Goal: Check status: Check status

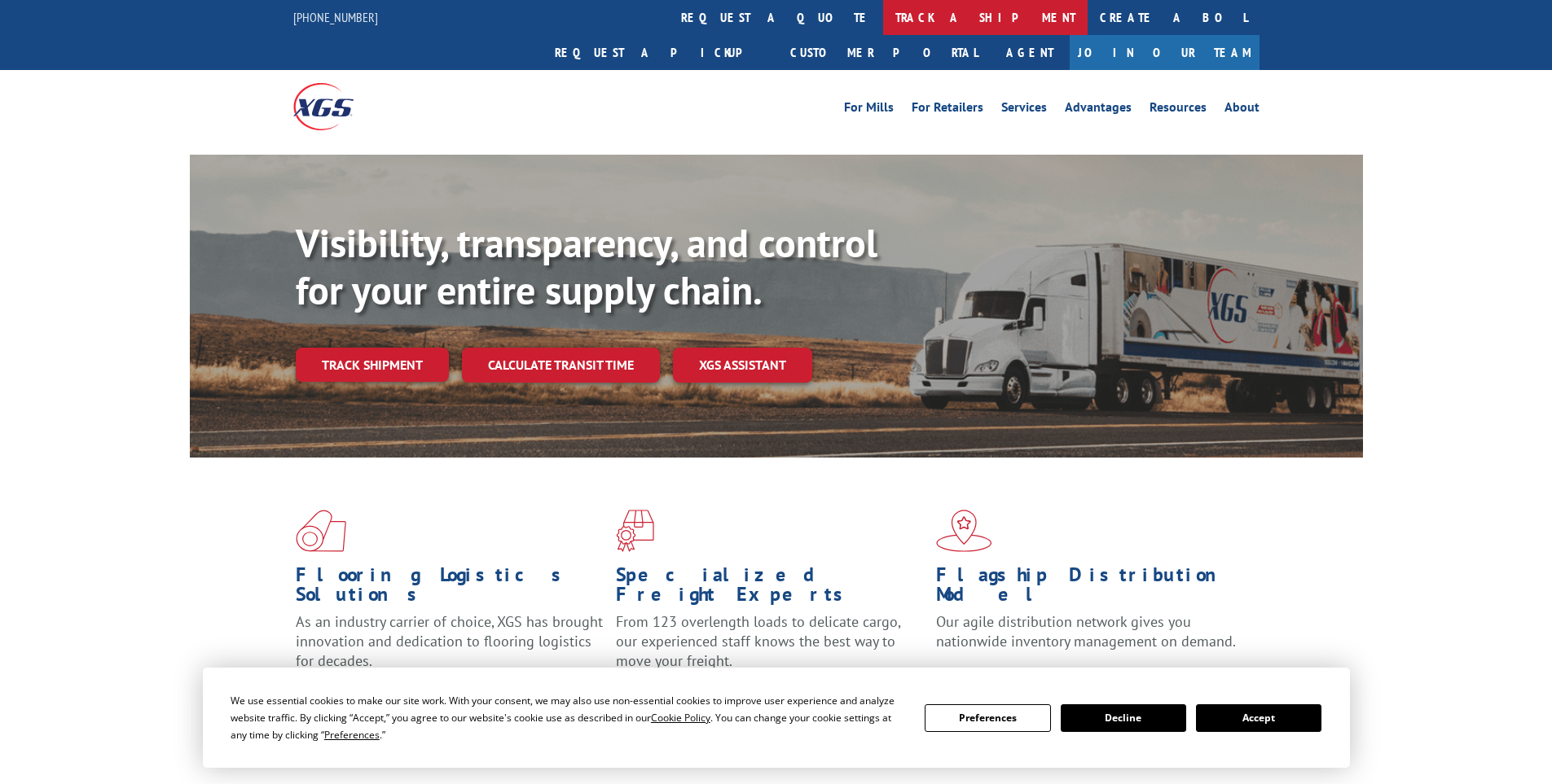
click at [883, 14] on link "track a shipment" at bounding box center [985, 18] width 205 height 35
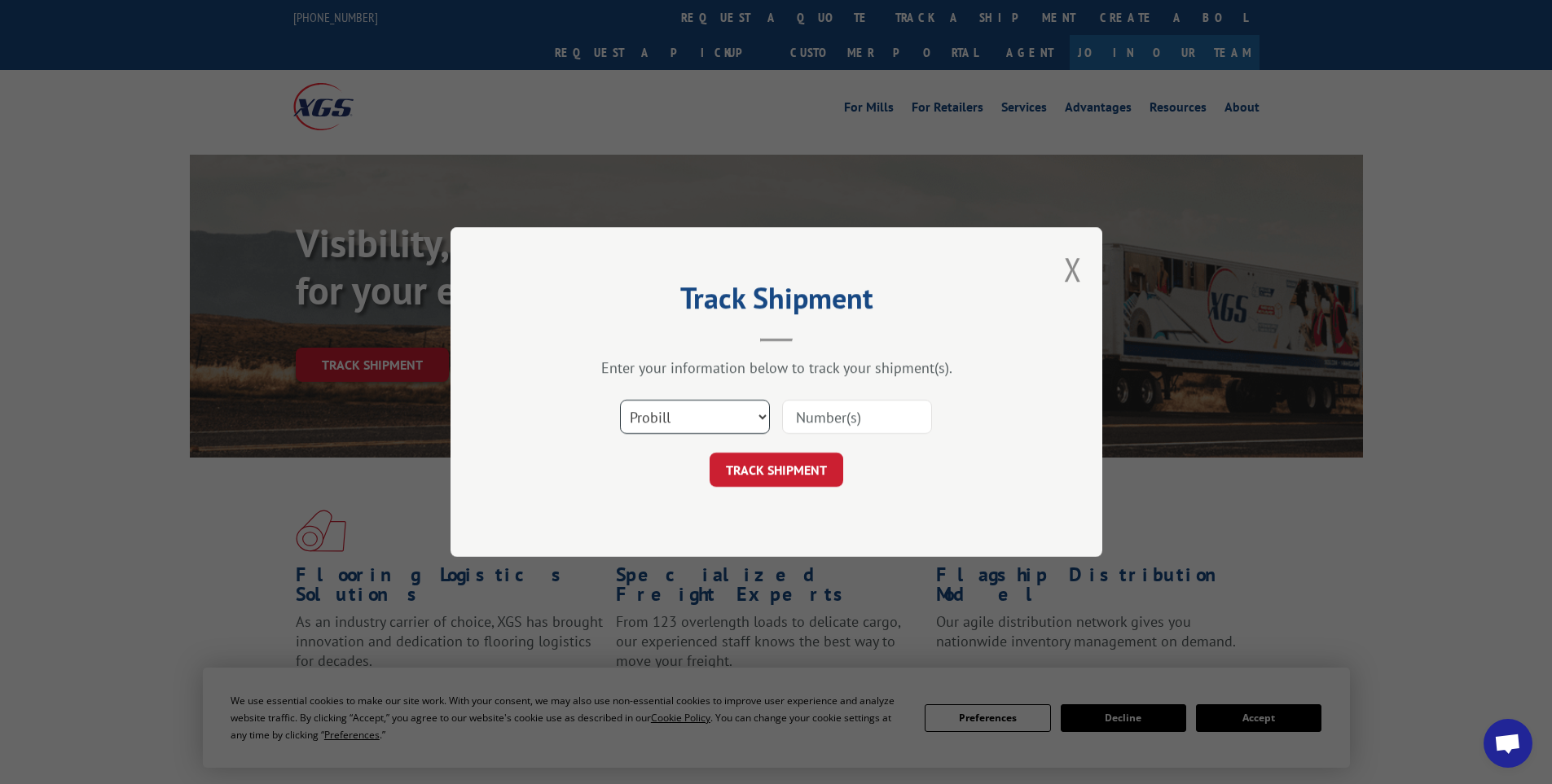
click at [688, 423] on select "Select category... Probill BOL PO" at bounding box center [695, 417] width 150 height 35
select select "bol"
click at [620, 400] on select "Select category... Probill BOL PO" at bounding box center [695, 417] width 150 height 35
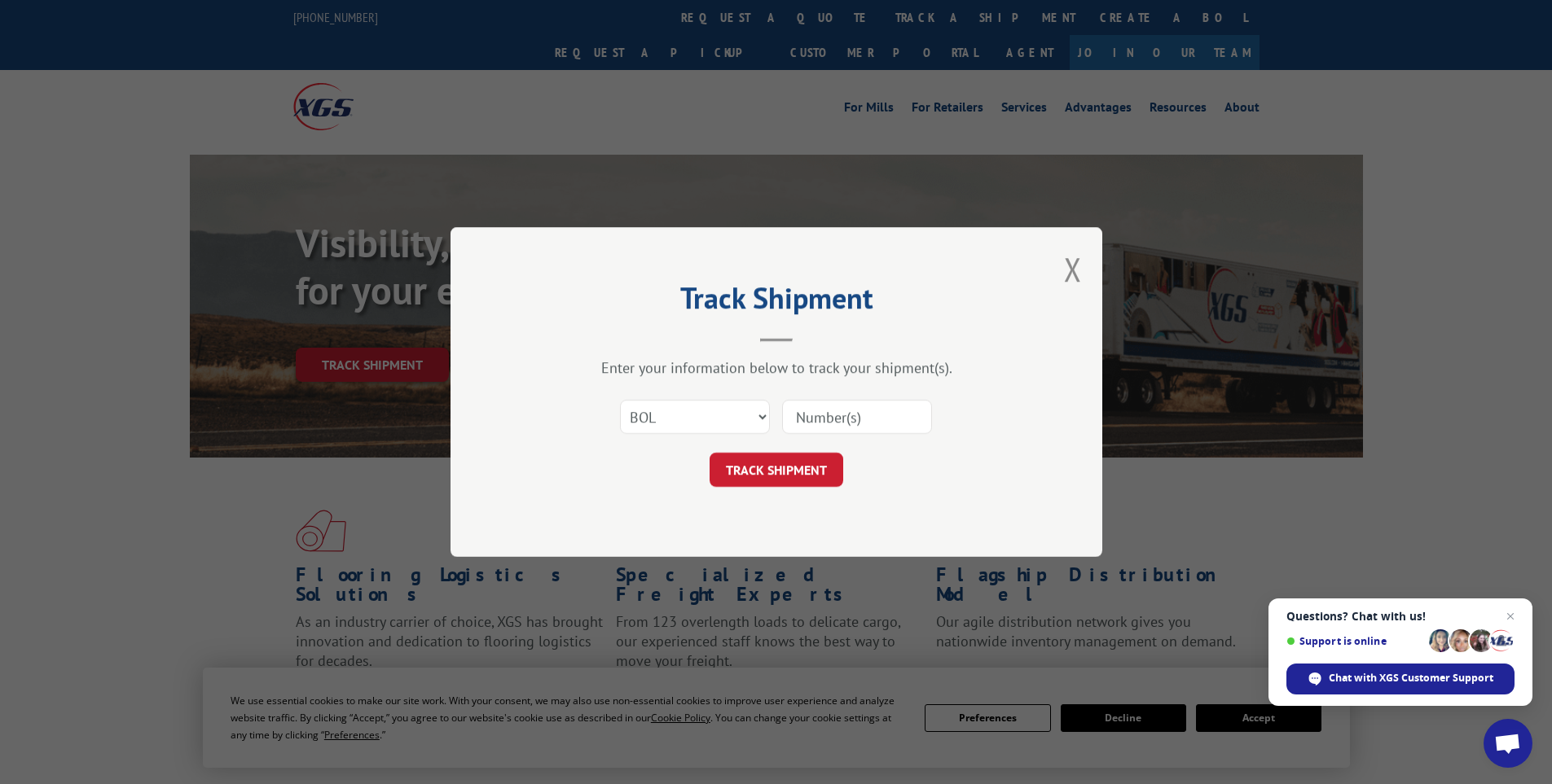
click at [867, 399] on div at bounding box center [857, 417] width 150 height 37
click at [864, 415] on input at bounding box center [857, 417] width 150 height 35
paste input "460841211"
type input "460841211"
click at [783, 469] on button "TRACK SHIPMENT" at bounding box center [776, 469] width 134 height 35
